Goal: Transaction & Acquisition: Subscribe to service/newsletter

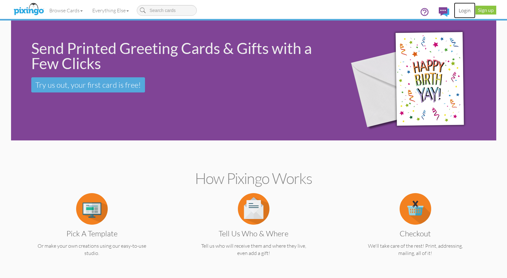
click at [463, 9] on link "Login" at bounding box center [464, 11] width 21 height 16
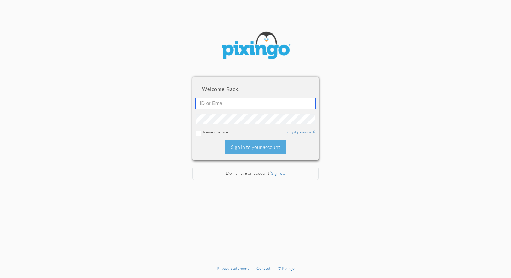
click at [226, 103] on input "text" at bounding box center [256, 103] width 120 height 11
type input "5745"
click at [218, 133] on div "Remember me Forgot password?" at bounding box center [256, 132] width 120 height 7
click at [198, 132] on input "checkbox" at bounding box center [198, 133] width 5 height 5
checkbox input "true"
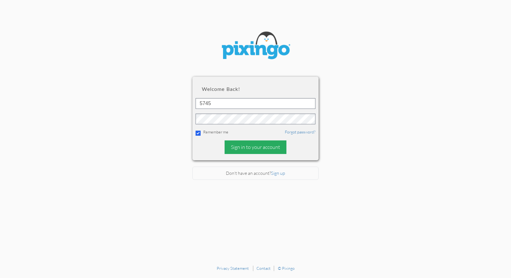
click at [258, 147] on div "Sign in to your account" at bounding box center [256, 147] width 62 height 14
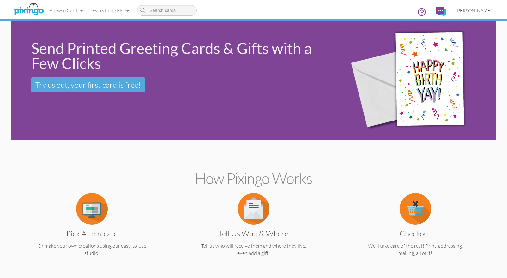
click at [466, 10] on span "[PERSON_NAME]" at bounding box center [474, 10] width 36 height 5
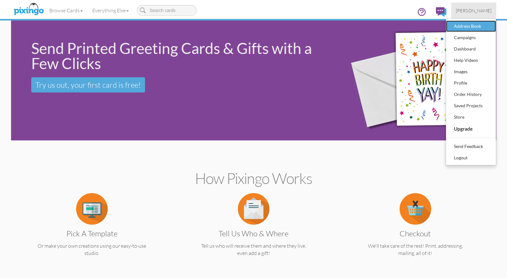
click at [464, 26] on div "Address Book" at bounding box center [470, 25] width 37 height 9
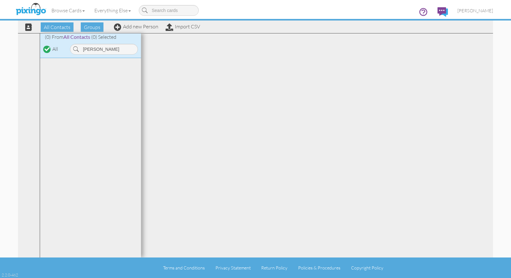
click at [168, 51] on div at bounding box center [317, 145] width 352 height 224
click at [100, 49] on input "[PERSON_NAME]" at bounding box center [104, 49] width 68 height 11
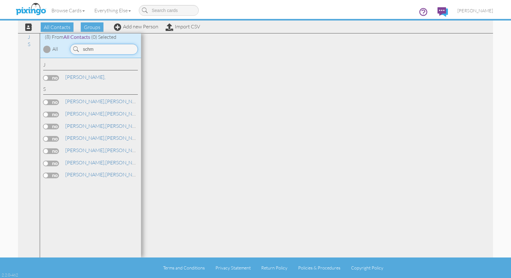
type input "schm"
click at [55, 126] on label at bounding box center [51, 127] width 16 height 6
click at [0, 0] on input "checkbox" at bounding box center [0, 0] width 0 height 0
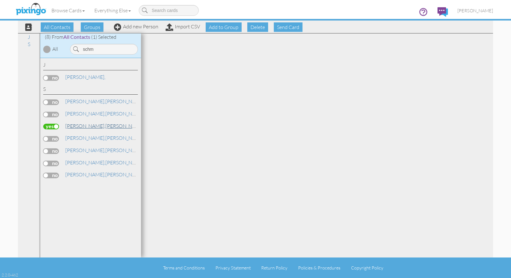
click at [86, 126] on link "[PERSON_NAME]" at bounding box center [105, 126] width 81 height 8
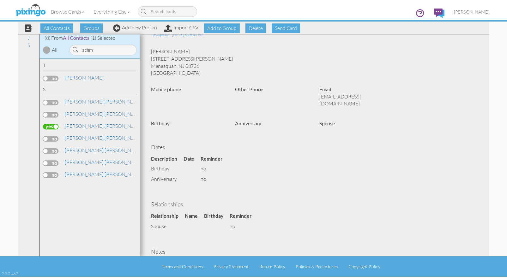
scroll to position [14, 0]
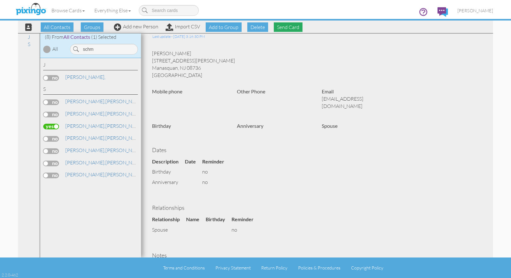
click at [286, 26] on span "Send Card" at bounding box center [288, 26] width 29 height 9
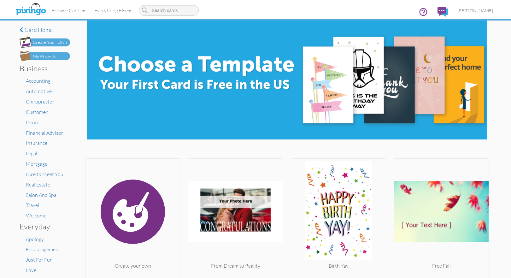
click at [43, 57] on div "My Projects" at bounding box center [44, 56] width 23 height 7
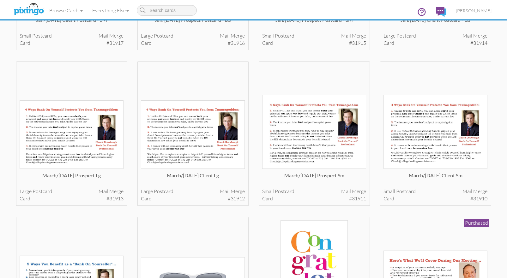
scroll to position [3504, 0]
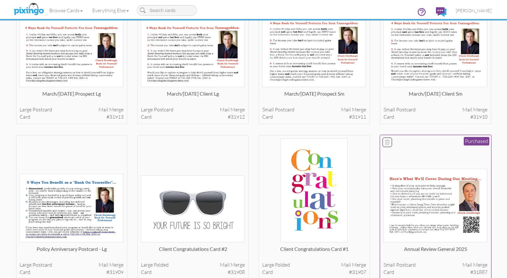
click at [423, 218] on img at bounding box center [435, 206] width 104 height 74
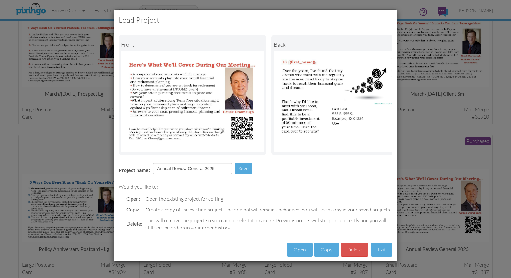
click at [442, 121] on div "Load Project Front back Project name: Annual Review General 2025 Save Would you…" at bounding box center [255, 139] width 511 height 278
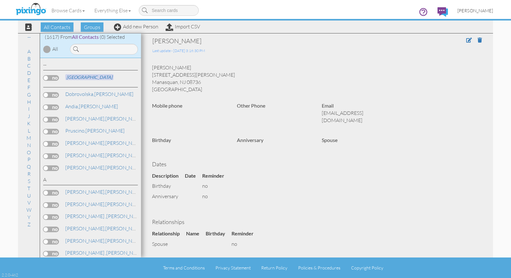
click at [468, 8] on span "[PERSON_NAME]" at bounding box center [476, 10] width 36 height 5
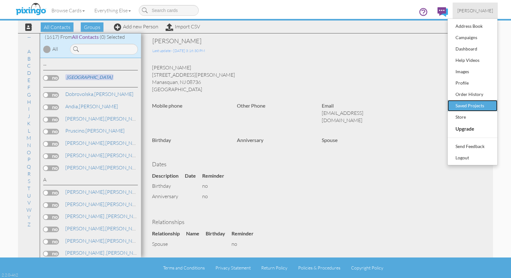
click at [481, 101] on div "Saved Projects" at bounding box center [472, 105] width 37 height 9
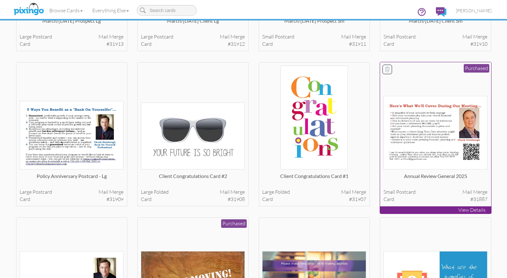
scroll to position [3572, 0]
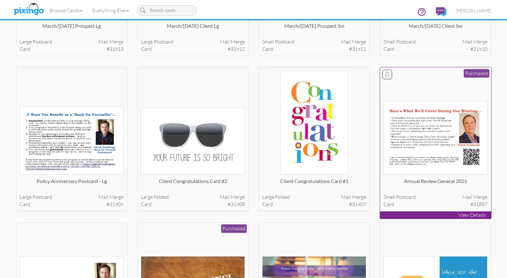
click at [430, 138] on img at bounding box center [435, 138] width 104 height 74
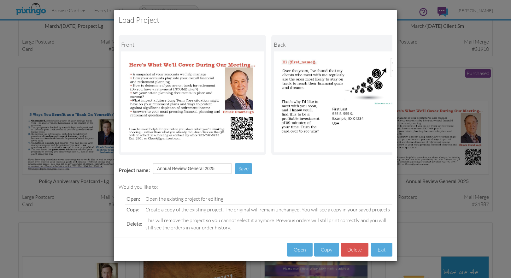
click at [440, 79] on div "Load Project Front back Project name: Annual Review General 2025 Save Would you…" at bounding box center [255, 139] width 511 height 278
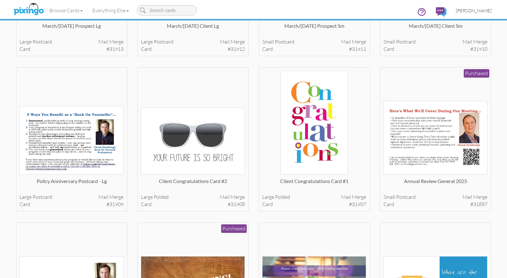
click at [473, 10] on span "[PERSON_NAME]" at bounding box center [474, 10] width 36 height 5
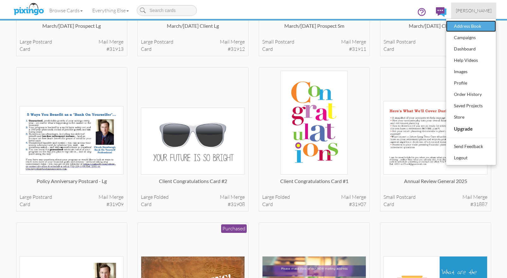
click at [480, 27] on div "Address Book" at bounding box center [470, 25] width 37 height 9
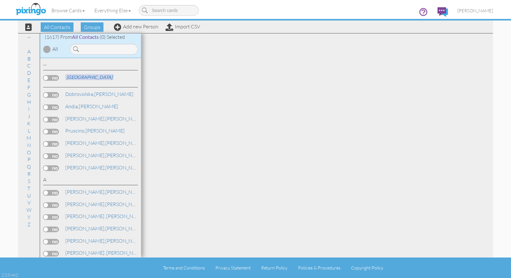
click at [74, 50] on span at bounding box center [76, 49] width 6 height 11
click at [81, 51] on input at bounding box center [104, 49] width 68 height 11
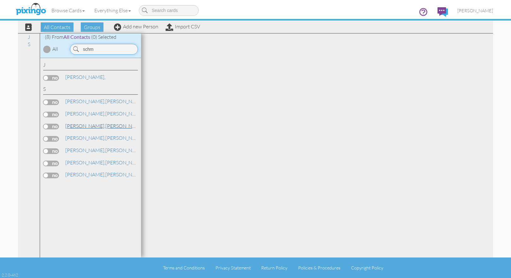
type input "schm"
click at [75, 125] on span "[PERSON_NAME]," at bounding box center [85, 126] width 40 height 6
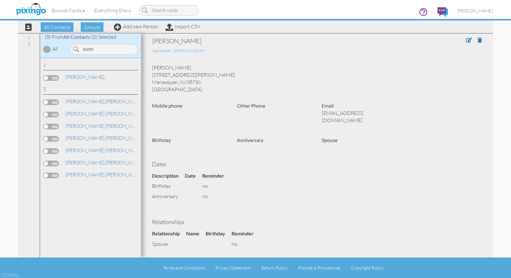
click at [57, 126] on label at bounding box center [51, 127] width 16 height 6
click at [0, 0] on input "checkbox" at bounding box center [0, 0] width 0 height 0
click at [283, 26] on span "Send Card" at bounding box center [288, 26] width 29 height 9
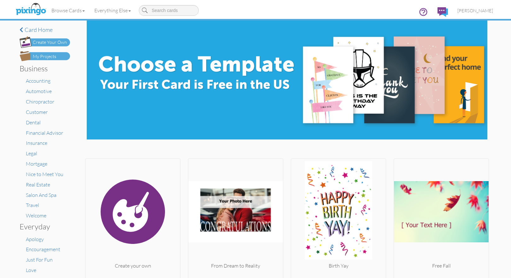
click at [45, 56] on div "My Projects" at bounding box center [44, 56] width 23 height 7
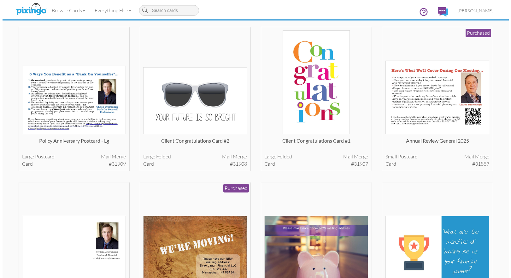
scroll to position [3622, 0]
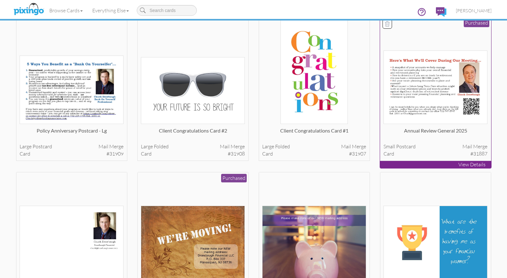
click at [416, 111] on img at bounding box center [435, 88] width 104 height 74
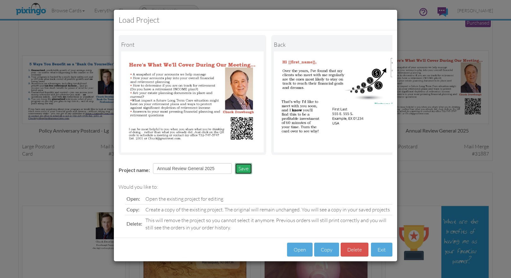
click at [243, 173] on button "Save" at bounding box center [243, 168] width 17 height 11
click at [303, 256] on button "Open" at bounding box center [300, 250] width 26 height 14
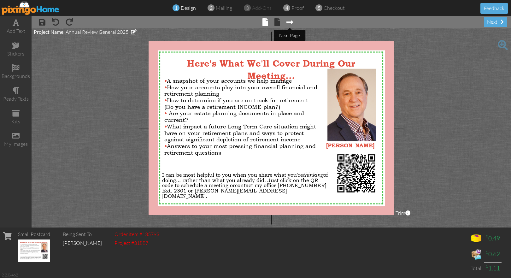
click at [290, 23] on span at bounding box center [290, 22] width 7 height 8
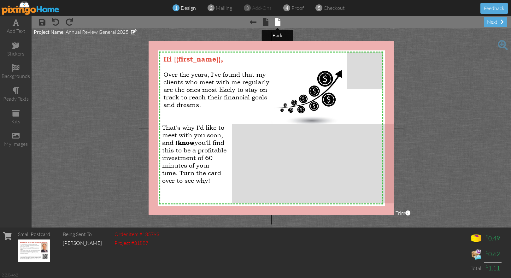
click at [278, 22] on span at bounding box center [278, 22] width 6 height 8
click at [497, 21] on div "next" at bounding box center [495, 22] width 23 height 10
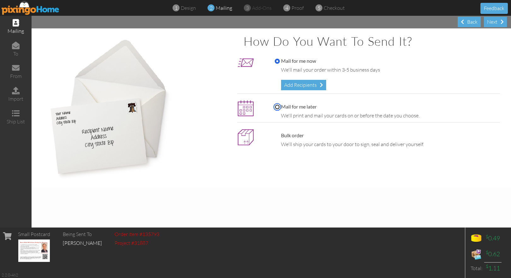
click at [277, 106] on input "Mail for me later" at bounding box center [277, 106] width 5 height 5
radio input "true"
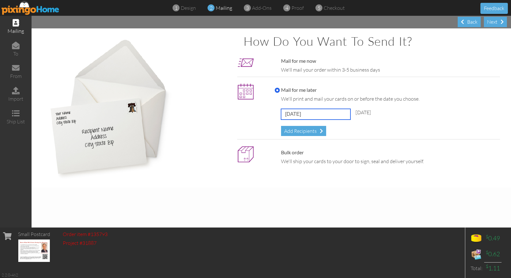
click at [329, 113] on input "[DATE]" at bounding box center [315, 114] width 69 height 11
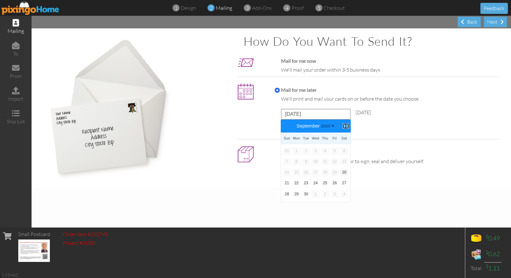
click at [346, 125] on b "⟩" at bounding box center [346, 126] width 4 height 5
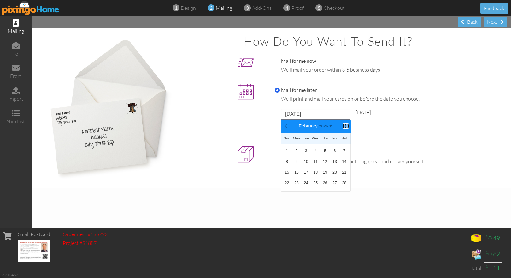
click at [346, 125] on b "⟩" at bounding box center [346, 126] width 4 height 5
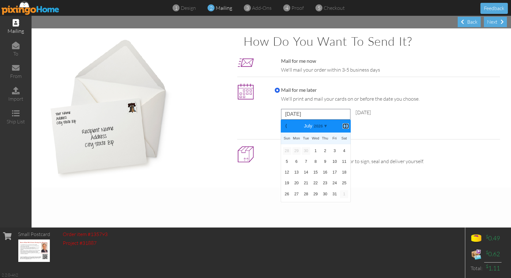
click at [346, 125] on b "⟩" at bounding box center [346, 126] width 4 height 5
click at [308, 161] on link "4" at bounding box center [306, 162] width 8 height 8
type input "[DATE]"
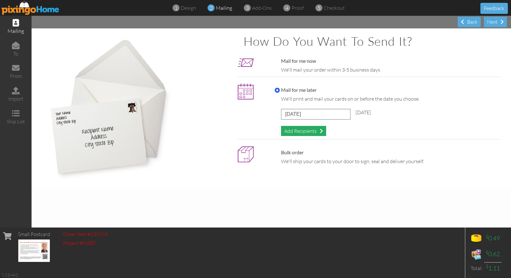
click at [305, 131] on div "Add Recipients" at bounding box center [303, 131] width 45 height 10
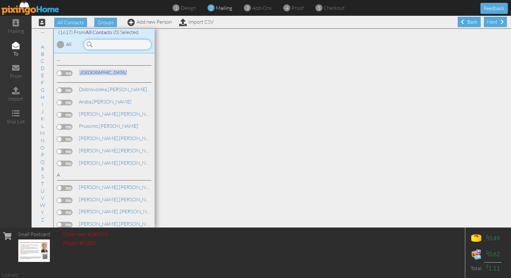
click at [110, 43] on input at bounding box center [118, 44] width 68 height 11
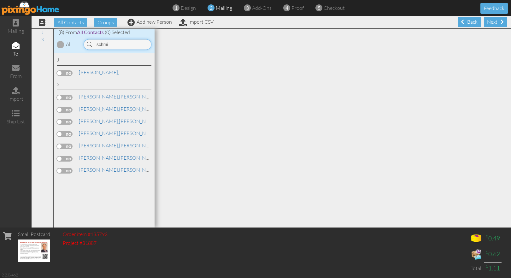
type input "schmi"
click at [67, 122] on label at bounding box center [65, 122] width 16 height 6
click at [0, 0] on input "checkbox" at bounding box center [0, 0] width 0 height 0
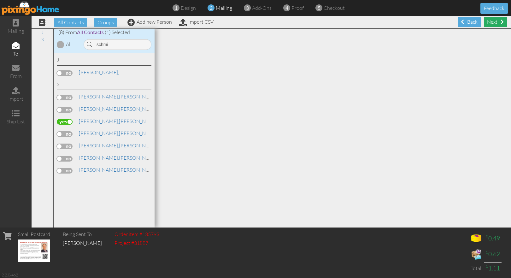
click at [485, 21] on div "Next" at bounding box center [495, 22] width 23 height 10
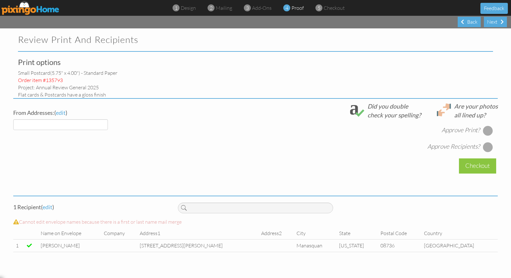
select select "object:20807"
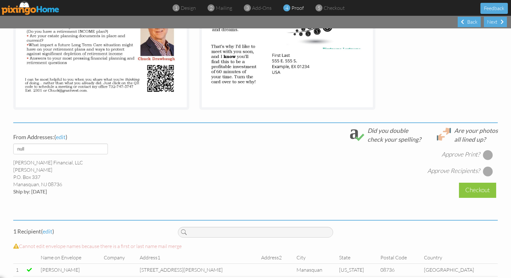
scroll to position [152, 0]
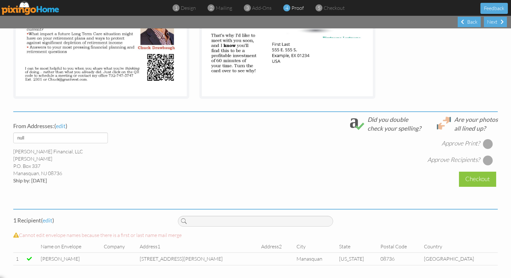
click at [488, 143] on div at bounding box center [488, 144] width 10 height 10
click at [486, 159] on div at bounding box center [488, 160] width 10 height 10
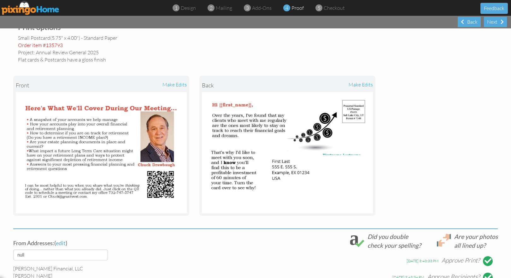
scroll to position [27, 0]
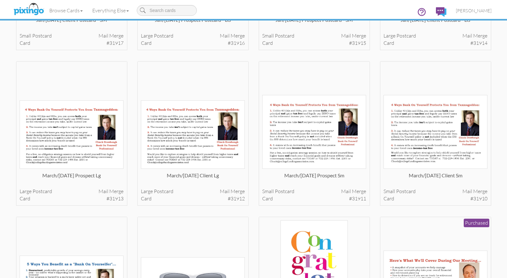
scroll to position [2153, 0]
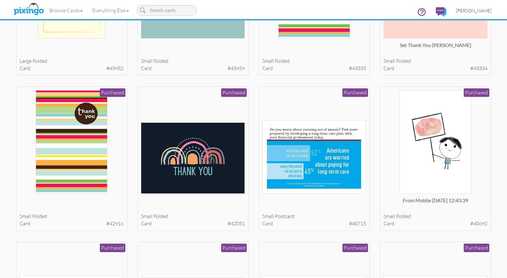
click at [476, 9] on span "[PERSON_NAME]" at bounding box center [474, 10] width 36 height 5
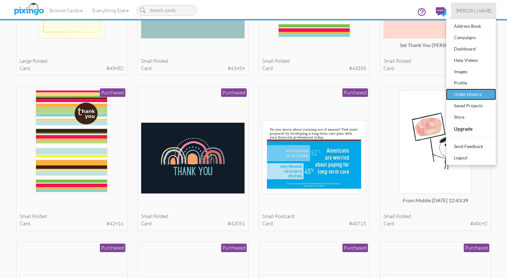
click at [483, 93] on div "Order History" at bounding box center [470, 94] width 37 height 9
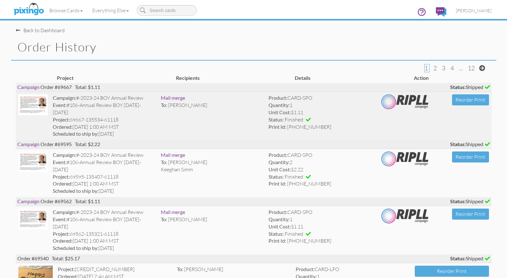
click at [30, 102] on img at bounding box center [32, 104] width 29 height 21
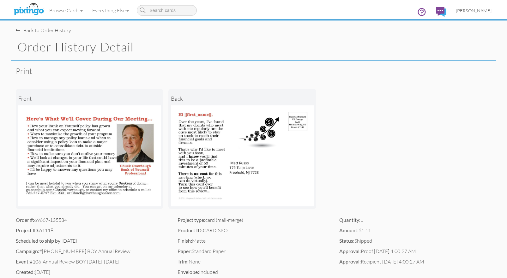
click at [471, 12] on span "[PERSON_NAME]" at bounding box center [474, 10] width 36 height 5
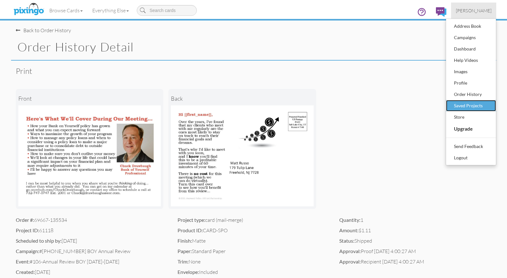
click at [478, 101] on div "Saved Projects" at bounding box center [470, 105] width 37 height 9
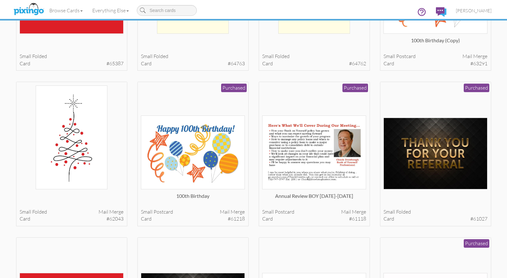
scroll to position [761, 0]
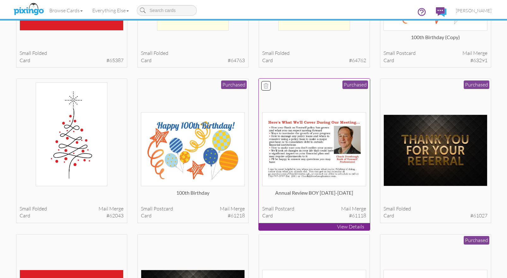
click at [300, 145] on img at bounding box center [314, 149] width 104 height 74
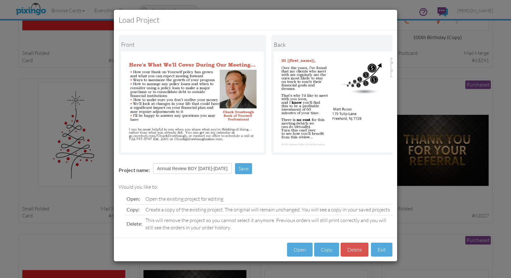
click at [424, 78] on div "Load Project Front back Project name: Annual Review BOY [DATE]-[DATE] Save Woul…" at bounding box center [255, 139] width 511 height 278
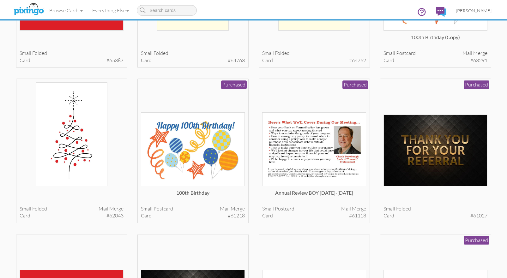
click at [489, 10] on span "[PERSON_NAME]" at bounding box center [474, 10] width 36 height 5
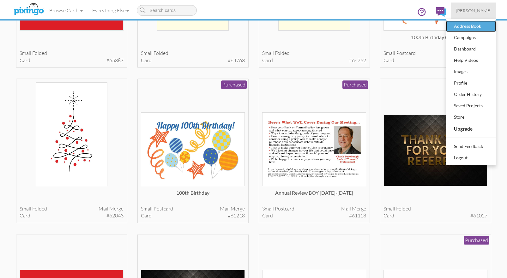
click at [476, 26] on div "Address Book" at bounding box center [470, 25] width 37 height 9
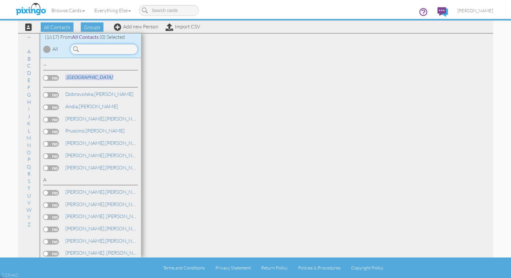
click at [114, 50] on input at bounding box center [104, 49] width 68 height 11
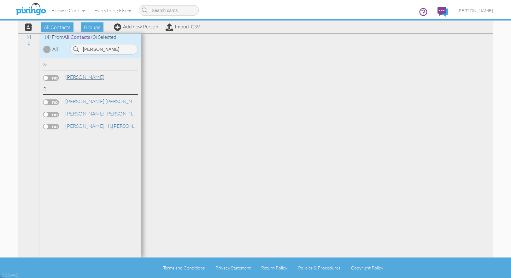
click at [80, 78] on span "[PERSON_NAME]," at bounding box center [85, 77] width 40 height 6
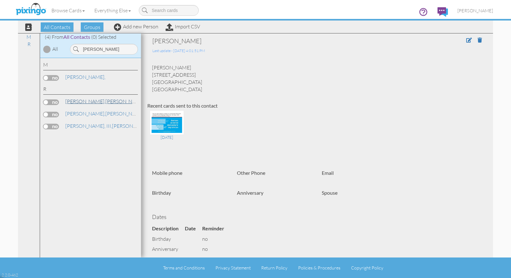
click at [81, 101] on link "[PERSON_NAME]" at bounding box center [105, 102] width 81 height 8
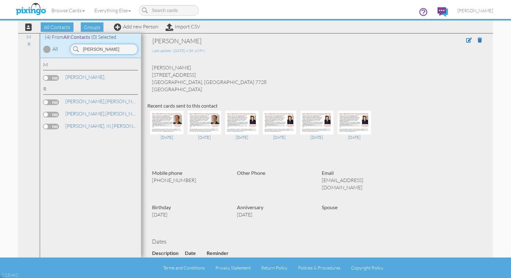
drag, startPoint x: 99, startPoint y: 50, endPoint x: 79, endPoint y: 40, distance: 22.2
click at [79, 48] on div "[PERSON_NAME]" at bounding box center [104, 49] width 68 height 11
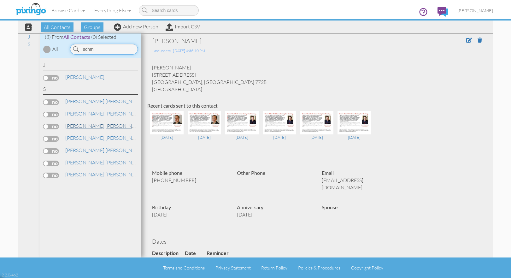
type input "schm"
click at [82, 125] on span "[PERSON_NAME]," at bounding box center [85, 126] width 40 height 6
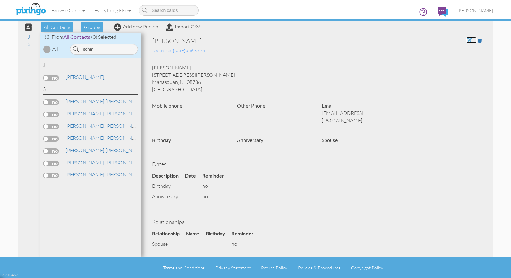
click at [467, 38] on span at bounding box center [470, 40] width 6 height 5
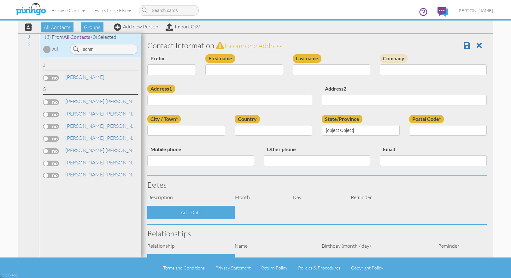
type input "[PERSON_NAME]"
type input "[STREET_ADDRESS][PERSON_NAME]"
type input "Manasquan"
type input "08736"
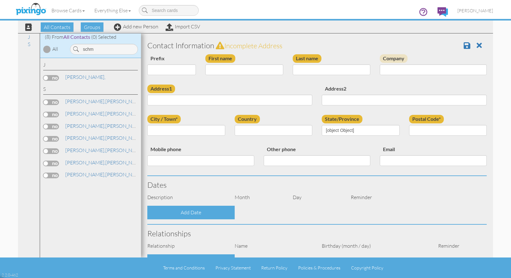
type input "[EMAIL_ADDRESS][DOMAIN_NAME]"
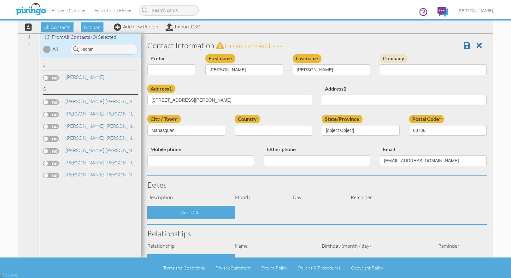
select select "object:32131"
select select "object:32376"
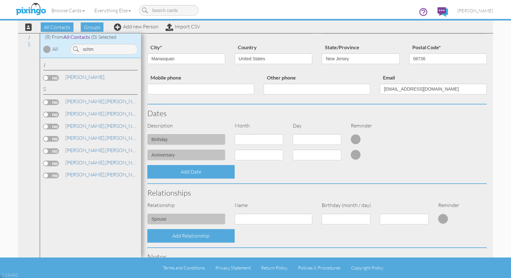
scroll to position [74, 0]
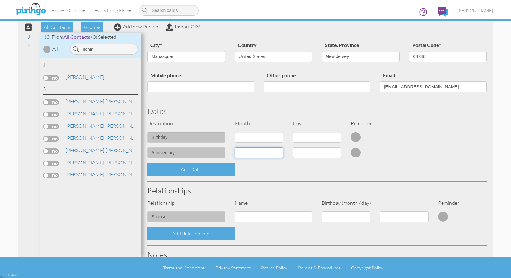
click at [265, 155] on select "1 - [DATE] - [DATE] - [DATE] - [DATE] - [DATE] - [DATE] - [DATE] - [DATE] - [DA…" at bounding box center [259, 152] width 49 height 11
select select "object:32452"
click at [235, 147] on select "1 - [DATE] - [DATE] - [DATE] - [DATE] - [DATE] - [DATE] - [DATE] - [DATE] - [DA…" at bounding box center [259, 152] width 49 height 11
click at [333, 152] on select "1 2 3 4 5 6 7 8 9 10 11 12 13 14 15 16 17 18 19 20 21 22 23 24 25 26 27 28 29 30" at bounding box center [317, 152] width 49 height 11
select select "number:4"
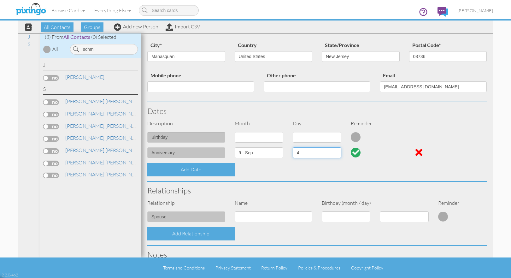
click at [293, 147] on select "1 2 3 4 5 6 7 8 9 10 11 12 13 14 15 16 17 18 19 20 21 22 23 24 25 26 27 28 29 30" at bounding box center [317, 152] width 49 height 11
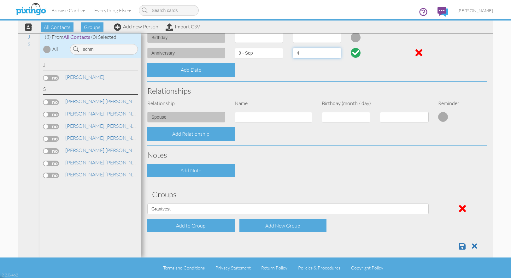
scroll to position [181, 0]
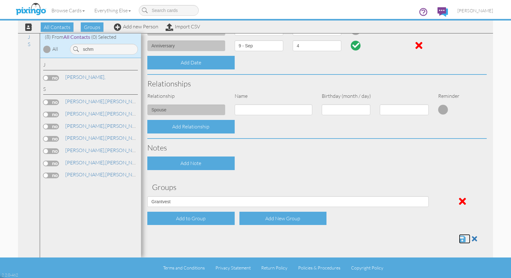
click at [459, 239] on span at bounding box center [462, 239] width 7 height 8
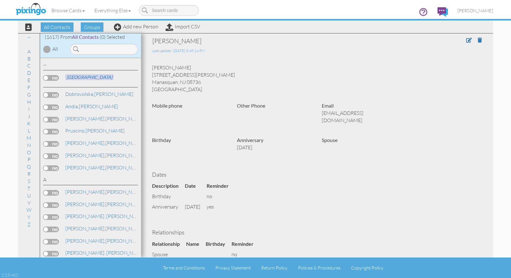
click at [371, 81] on div "Carter Schmidt 68 Morris Ave Manasquan, NJ 08736 United States" at bounding box center [317, 78] width 340 height 29
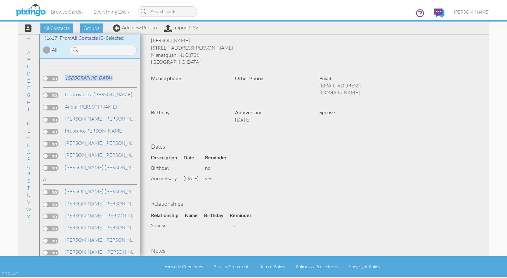
scroll to position [24, 0]
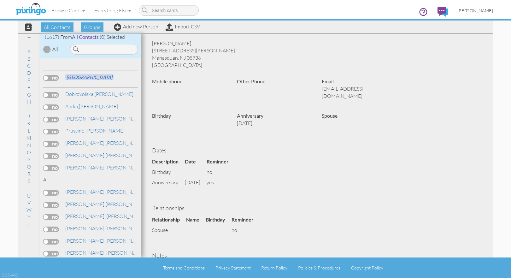
click at [480, 11] on span "[PERSON_NAME]" at bounding box center [476, 10] width 36 height 5
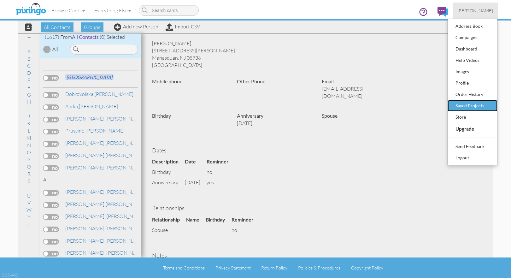
click at [479, 106] on div "Saved Projects" at bounding box center [472, 105] width 37 height 9
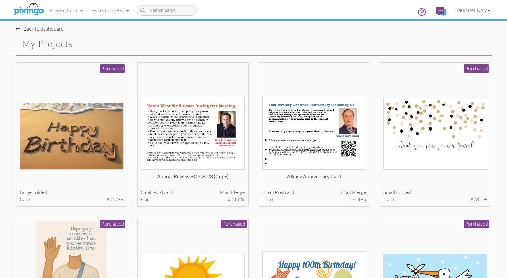
drag, startPoint x: 474, startPoint y: 11, endPoint x: 476, endPoint y: 13, distance: 3.3
click at [474, 11] on span "[PERSON_NAME]" at bounding box center [474, 10] width 36 height 5
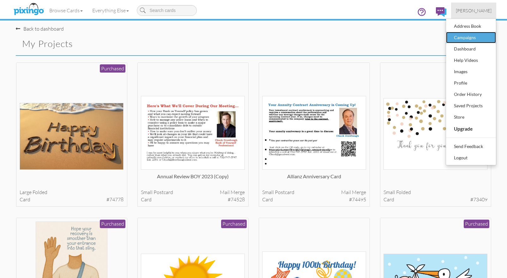
click at [470, 33] on div "Campaigns" at bounding box center [470, 37] width 37 height 9
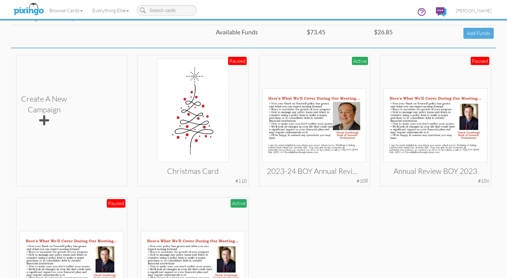
scroll to position [112, 0]
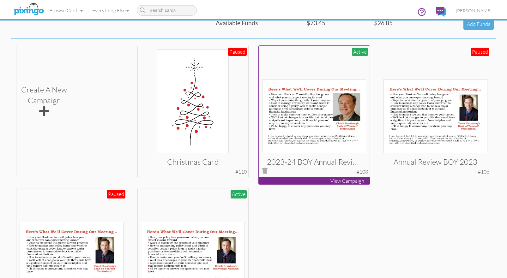
click at [316, 121] on img at bounding box center [314, 116] width 104 height 74
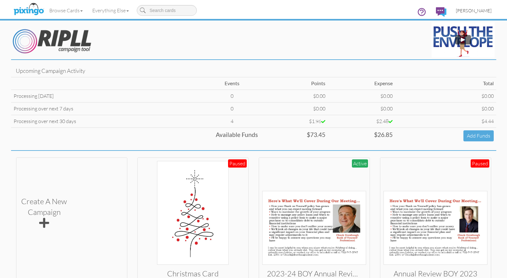
click at [473, 8] on span "[PERSON_NAME]" at bounding box center [474, 10] width 36 height 5
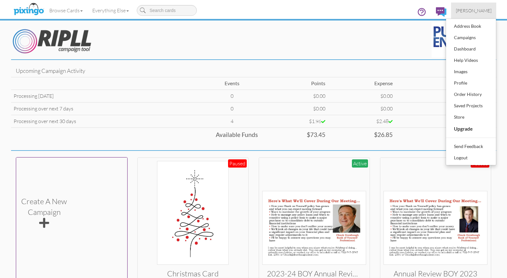
click at [43, 218] on span at bounding box center [44, 223] width 10 height 11
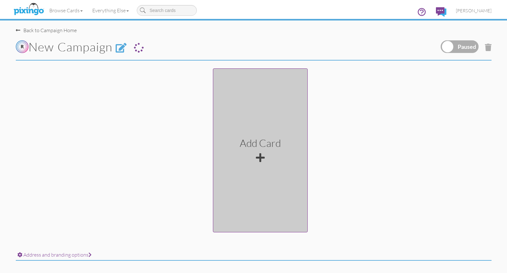
click at [260, 157] on div at bounding box center [260, 158] width 9 height 10
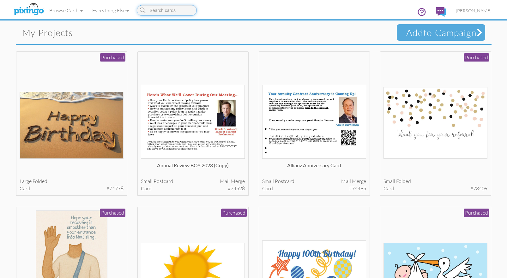
scroll to position [14, 0]
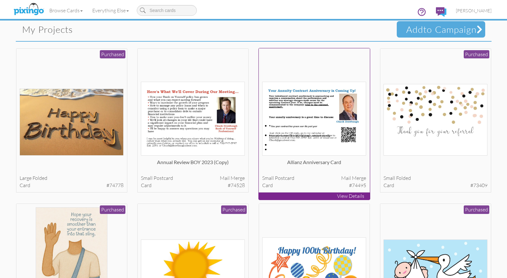
click at [301, 116] on img at bounding box center [314, 119] width 104 height 74
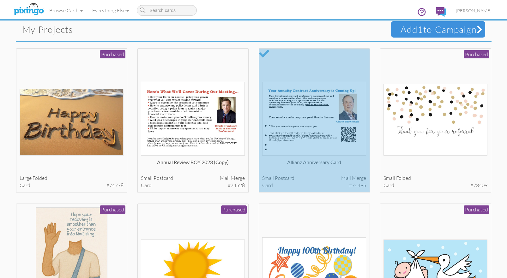
click at [447, 28] on span "Add 1 to Campaign" at bounding box center [438, 29] width 94 height 16
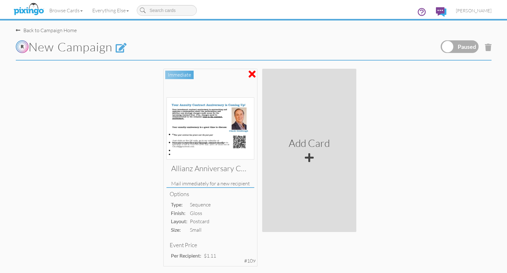
click at [451, 117] on div "Allianz Anniversary Card Mail immediately for a new recipient Options type: seq…" at bounding box center [259, 173] width 507 height 212
click at [464, 47] on label at bounding box center [459, 46] width 38 height 13
click at [0, 0] on input "checkbox" at bounding box center [0, 0] width 0 height 0
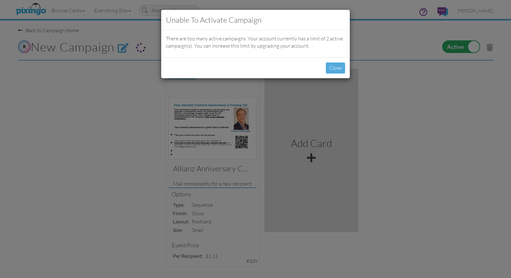
click at [466, 45] on div "Unable to activate campaign There are too many active campaigns. Your account c…" at bounding box center [255, 139] width 511 height 278
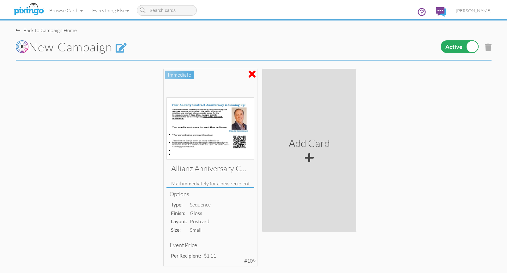
click at [451, 45] on label at bounding box center [459, 46] width 38 height 13
click at [0, 0] on input "checkbox" at bounding box center [0, 0] width 0 height 0
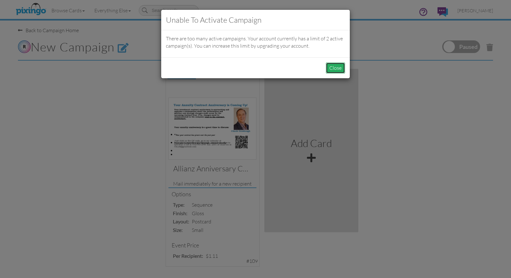
click at [340, 69] on button "Close" at bounding box center [335, 68] width 19 height 11
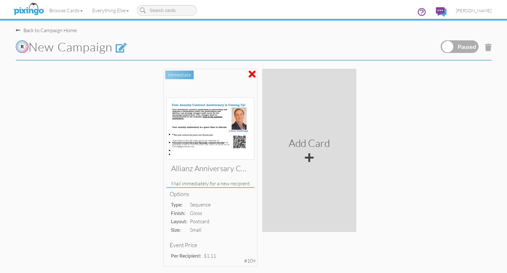
click at [15, 30] on div "Back to Campaign Home New campaign" at bounding box center [253, 30] width 485 height 61
click at [32, 28] on div "Back to Campaign Home" at bounding box center [46, 30] width 61 height 7
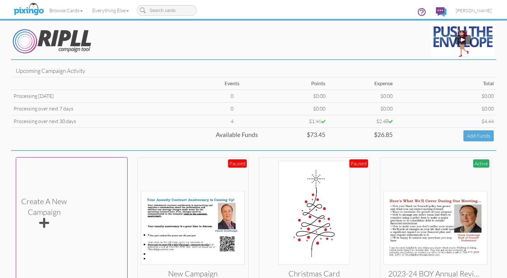
click at [42, 219] on span at bounding box center [44, 223] width 10 height 11
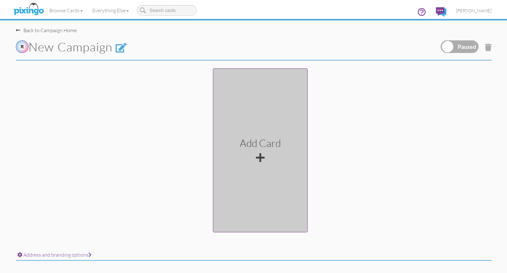
click at [257, 156] on div at bounding box center [260, 158] width 9 height 10
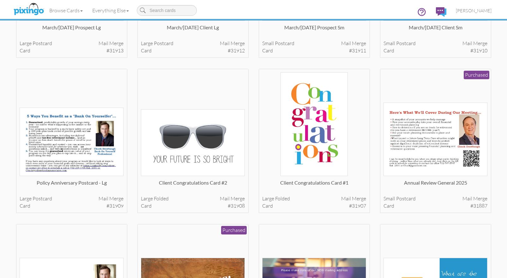
scroll to position [3565, 0]
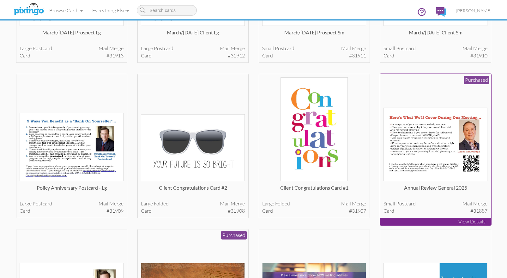
click at [436, 148] on img at bounding box center [435, 145] width 104 height 74
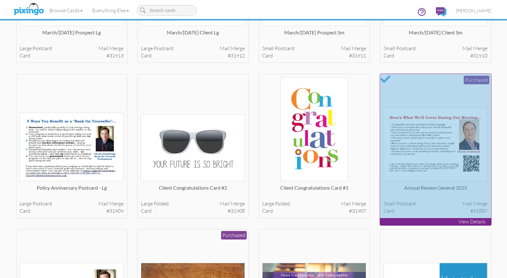
click at [459, 156] on div at bounding box center [435, 146] width 110 height 144
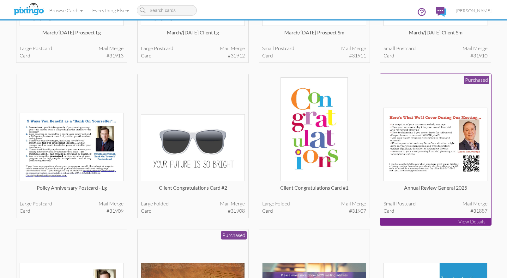
click at [452, 122] on img at bounding box center [435, 145] width 104 height 74
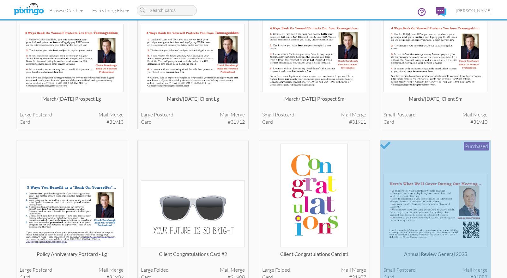
scroll to position [3529, 0]
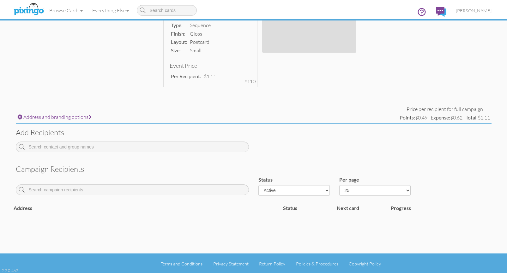
scroll to position [181, 0]
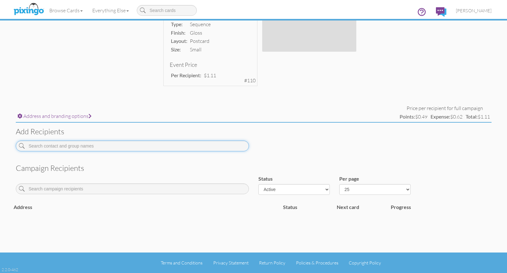
click at [81, 145] on input at bounding box center [132, 146] width 233 height 11
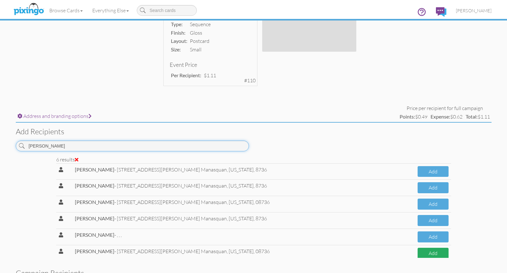
type input "schmidt"
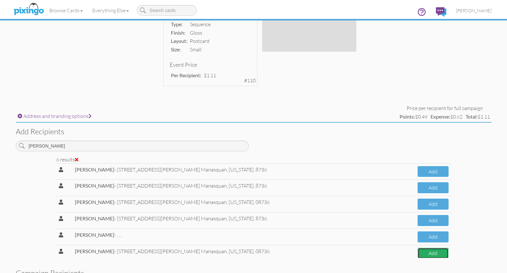
click at [426, 253] on button "Add" at bounding box center [432, 253] width 31 height 11
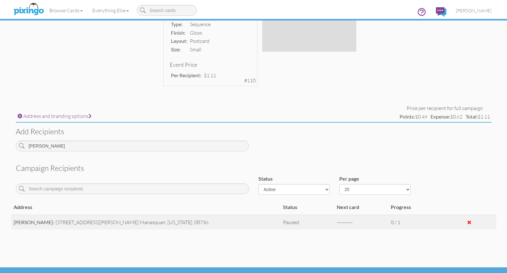
click at [350, 222] on span "----------" at bounding box center [345, 222] width 16 height 6
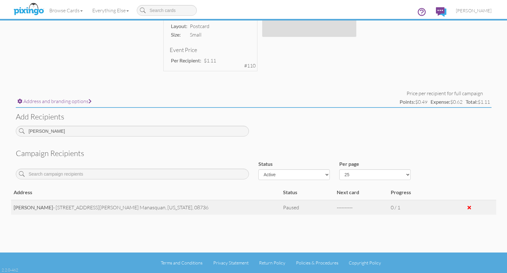
click at [343, 207] on span "----------" at bounding box center [345, 208] width 16 height 6
click at [292, 208] on div "Paused" at bounding box center [307, 207] width 49 height 7
click at [357, 208] on div "----------" at bounding box center [361, 207] width 49 height 7
click at [345, 208] on span "----------" at bounding box center [345, 208] width 16 height 6
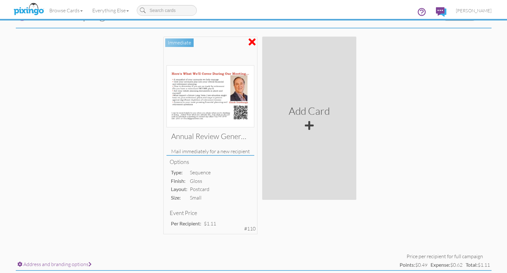
scroll to position [0, 0]
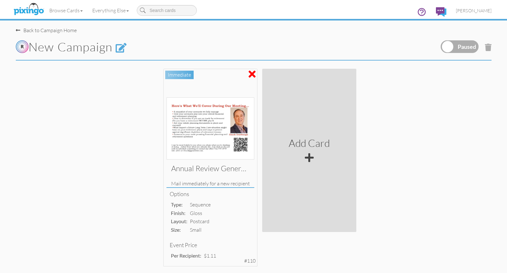
click at [459, 46] on label at bounding box center [459, 46] width 38 height 13
click at [0, 0] on input "checkbox" at bounding box center [0, 0] width 0 height 0
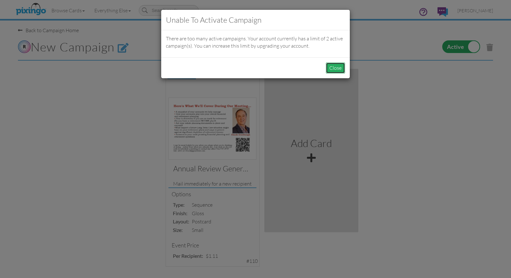
click at [338, 68] on button "Close" at bounding box center [335, 68] width 19 height 11
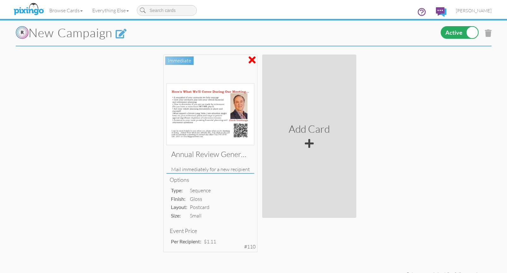
scroll to position [15, 0]
click at [456, 32] on label at bounding box center [459, 32] width 38 height 13
click at [0, 0] on input "checkbox" at bounding box center [0, 0] width 0 height 0
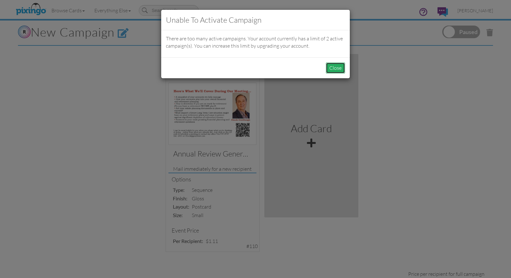
click at [335, 68] on button "Close" at bounding box center [335, 68] width 19 height 11
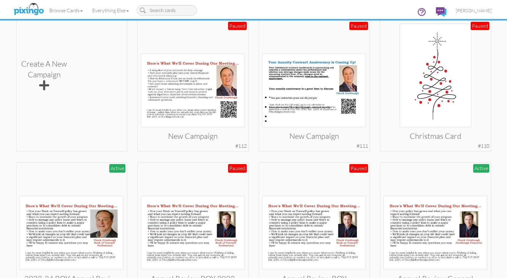
scroll to position [185, 0]
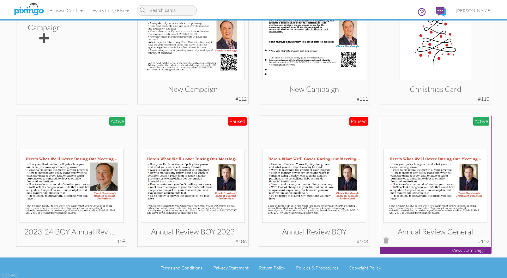
click at [482, 120] on div "Active" at bounding box center [481, 121] width 16 height 9
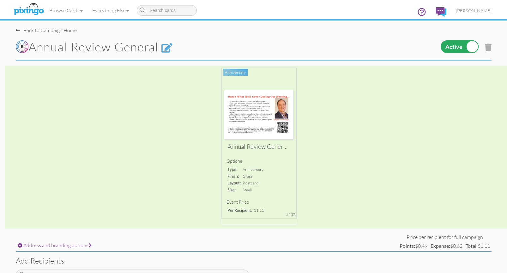
click at [26, 29] on div "Back to Campaign Home" at bounding box center [46, 30] width 61 height 7
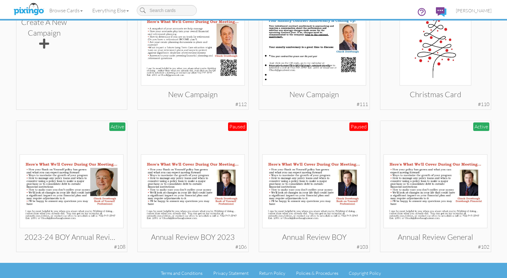
scroll to position [185, 0]
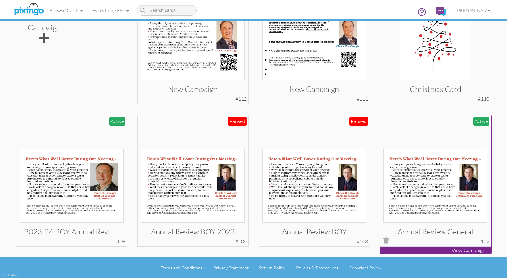
click at [459, 251] on p "View Campaign" at bounding box center [435, 250] width 111 height 7
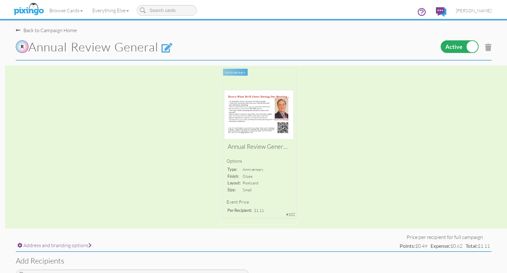
click at [269, 111] on div "Annual Review General 2025 Options type: anniversary finish: gloss layout: post…" at bounding box center [253, 147] width 507 height 163
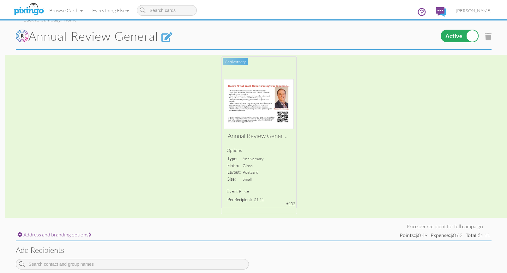
scroll to position [10, 0]
click at [284, 111] on div "Annual Review General 2025 Options type: anniversary finish: gloss layout: post…" at bounding box center [253, 137] width 507 height 163
click at [255, 107] on div "Annual Review General 2025 Options type: anniversary finish: gloss layout: post…" at bounding box center [253, 137] width 507 height 163
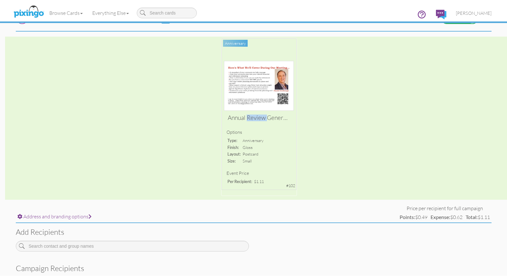
scroll to position [0, 0]
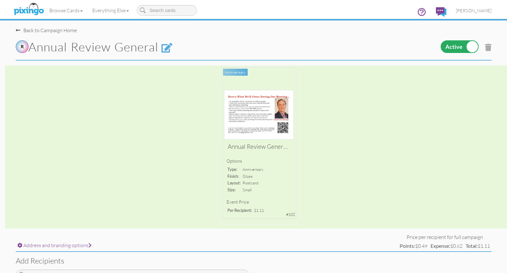
click at [19, 29] on span at bounding box center [18, 30] width 4 height 5
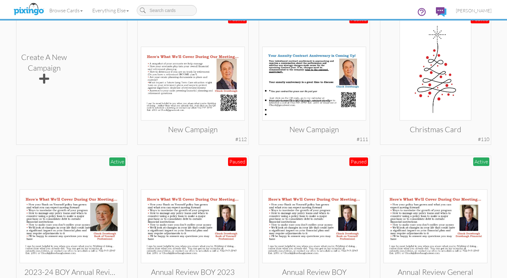
scroll to position [185, 0]
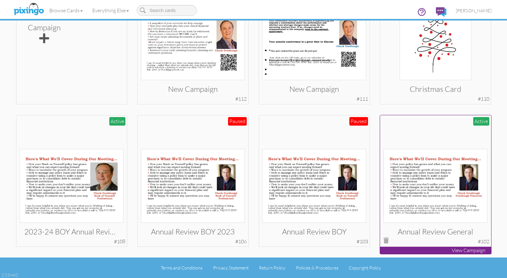
click at [444, 230] on h3 "Annual Review General" at bounding box center [435, 232] width 94 height 8
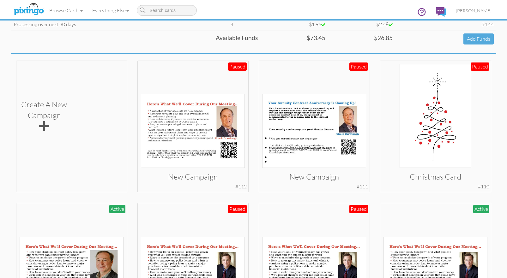
scroll to position [126, 0]
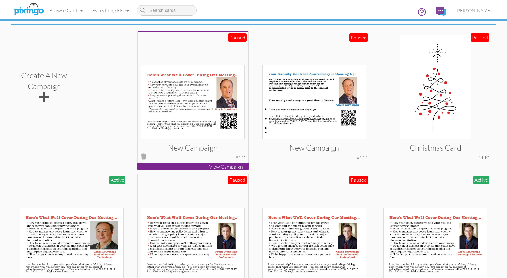
click at [235, 38] on div "Paused" at bounding box center [237, 37] width 19 height 9
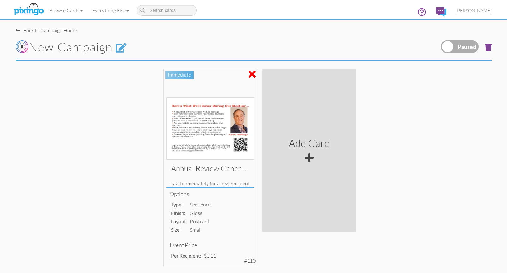
click at [489, 49] on span at bounding box center [488, 48] width 7 height 8
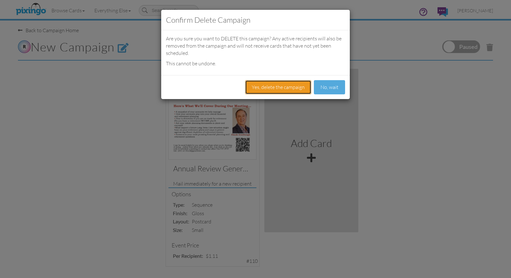
click at [299, 89] on button "Yes, delete the campaign" at bounding box center [278, 87] width 66 height 14
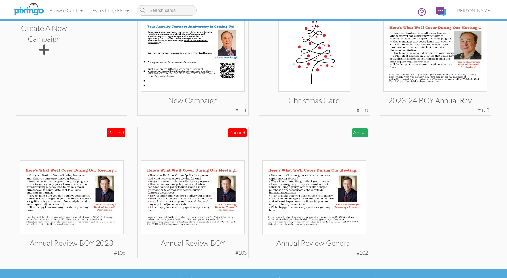
scroll to position [185, 0]
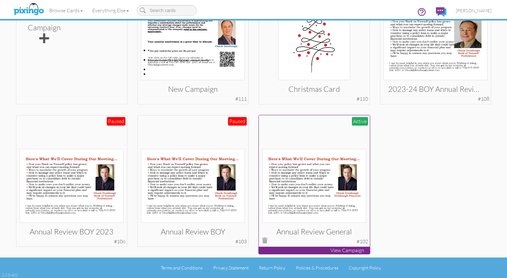
click at [302, 191] on img at bounding box center [314, 186] width 104 height 74
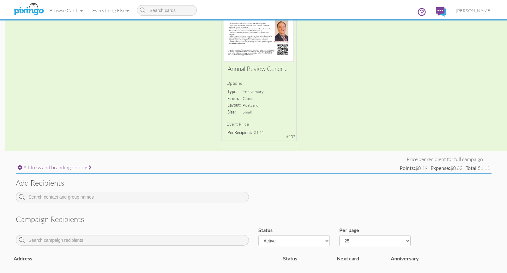
scroll to position [129, 0]
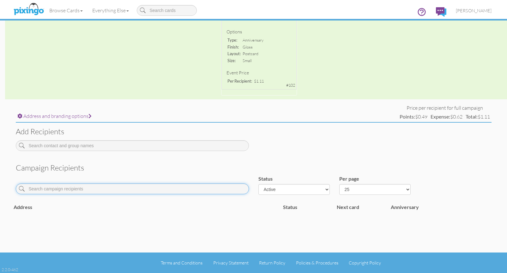
click at [157, 188] on input at bounding box center [132, 189] width 233 height 11
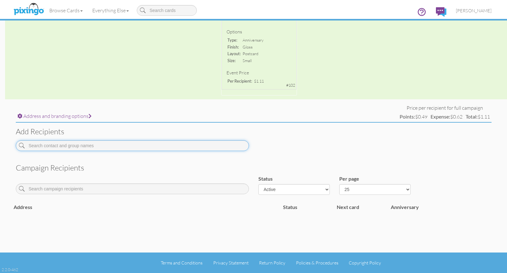
click at [70, 144] on input at bounding box center [132, 145] width 233 height 11
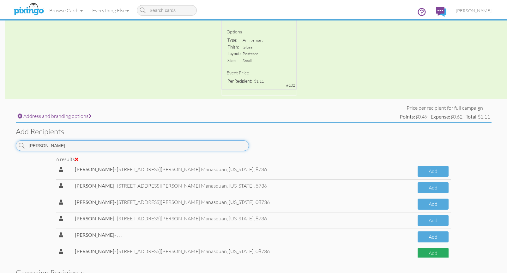
type input "schmid"
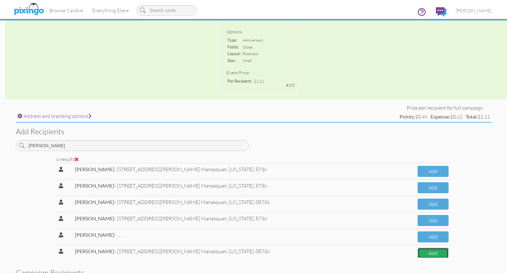
click at [428, 253] on button "Add" at bounding box center [432, 253] width 31 height 11
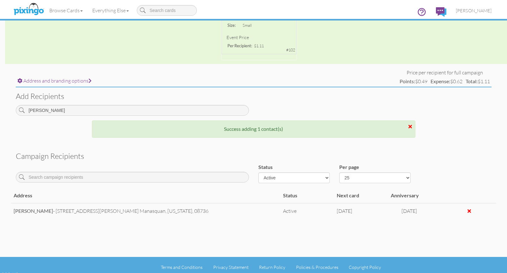
scroll to position [169, 0]
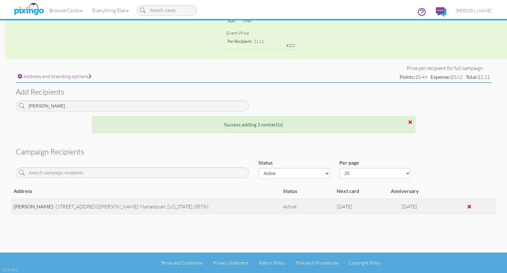
click at [349, 208] on span "Aug 30, 2026" at bounding box center [344, 207] width 15 height 6
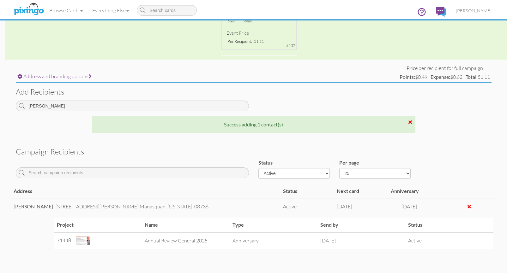
scroll to position [217, 0]
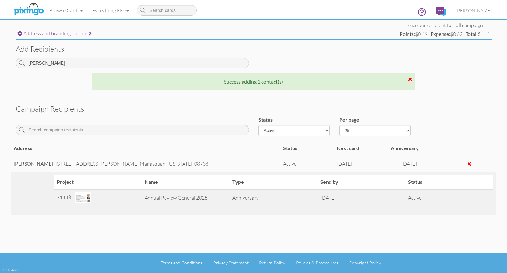
click at [335, 190] on td "Aug 30, 2026" at bounding box center [362, 198] width 88 height 16
click at [338, 191] on td "Aug 30, 2026" at bounding box center [362, 198] width 88 height 16
click at [77, 193] on img at bounding box center [83, 198] width 16 height 11
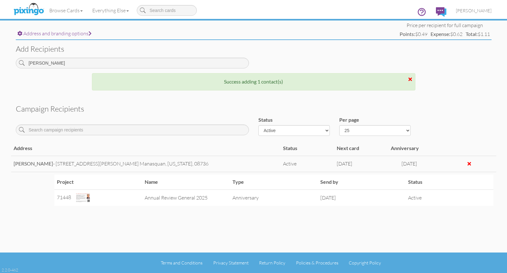
click at [477, 122] on div "Campaign recipients Status Active Inactive Complete Canceled All Per page 25 50…" at bounding box center [253, 160] width 485 height 121
click at [463, 105] on h3 "Campaign recipients" at bounding box center [253, 109] width 475 height 8
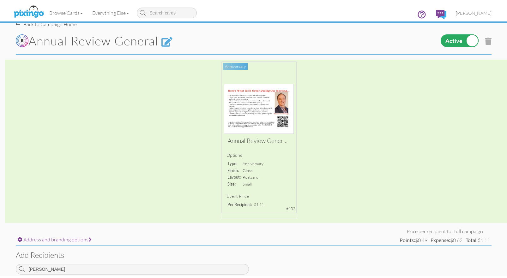
scroll to position [0, 0]
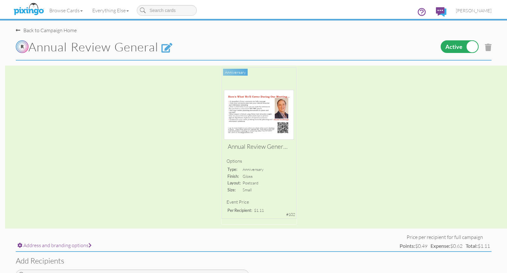
click at [16, 29] on span at bounding box center [18, 30] width 4 height 5
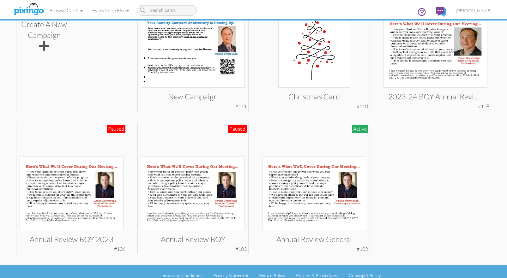
scroll to position [185, 0]
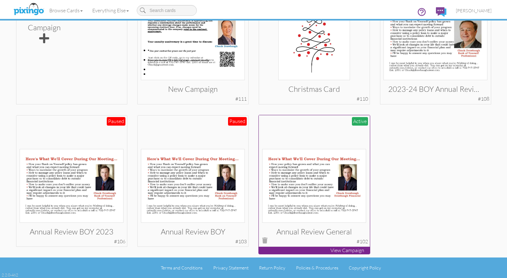
click at [310, 184] on img at bounding box center [314, 186] width 104 height 74
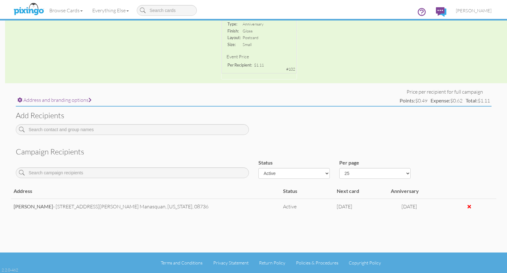
scroll to position [61, 0]
